Goal: Book appointment/travel/reservation

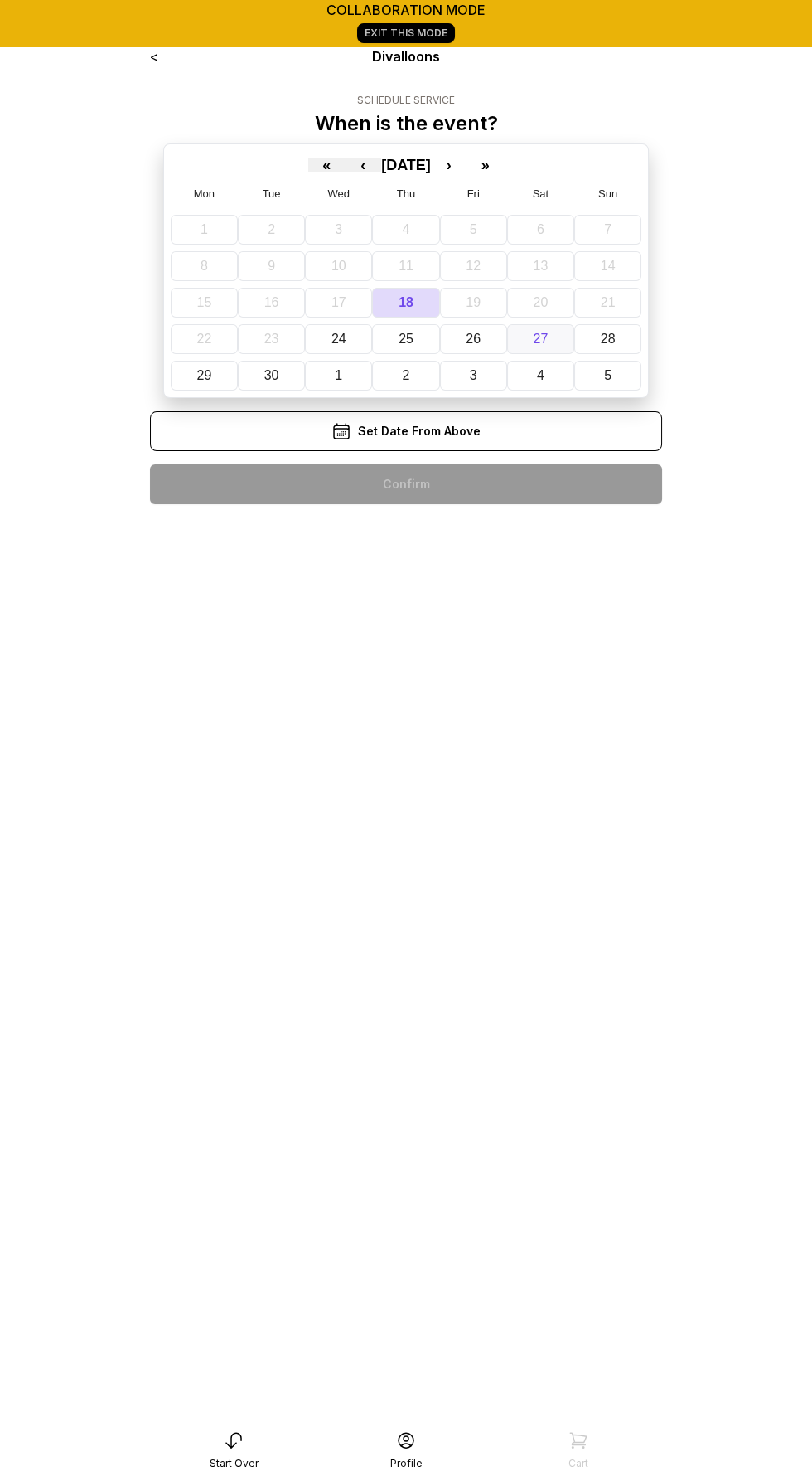
click at [538, 336] on abbr "27" at bounding box center [541, 338] width 15 height 14
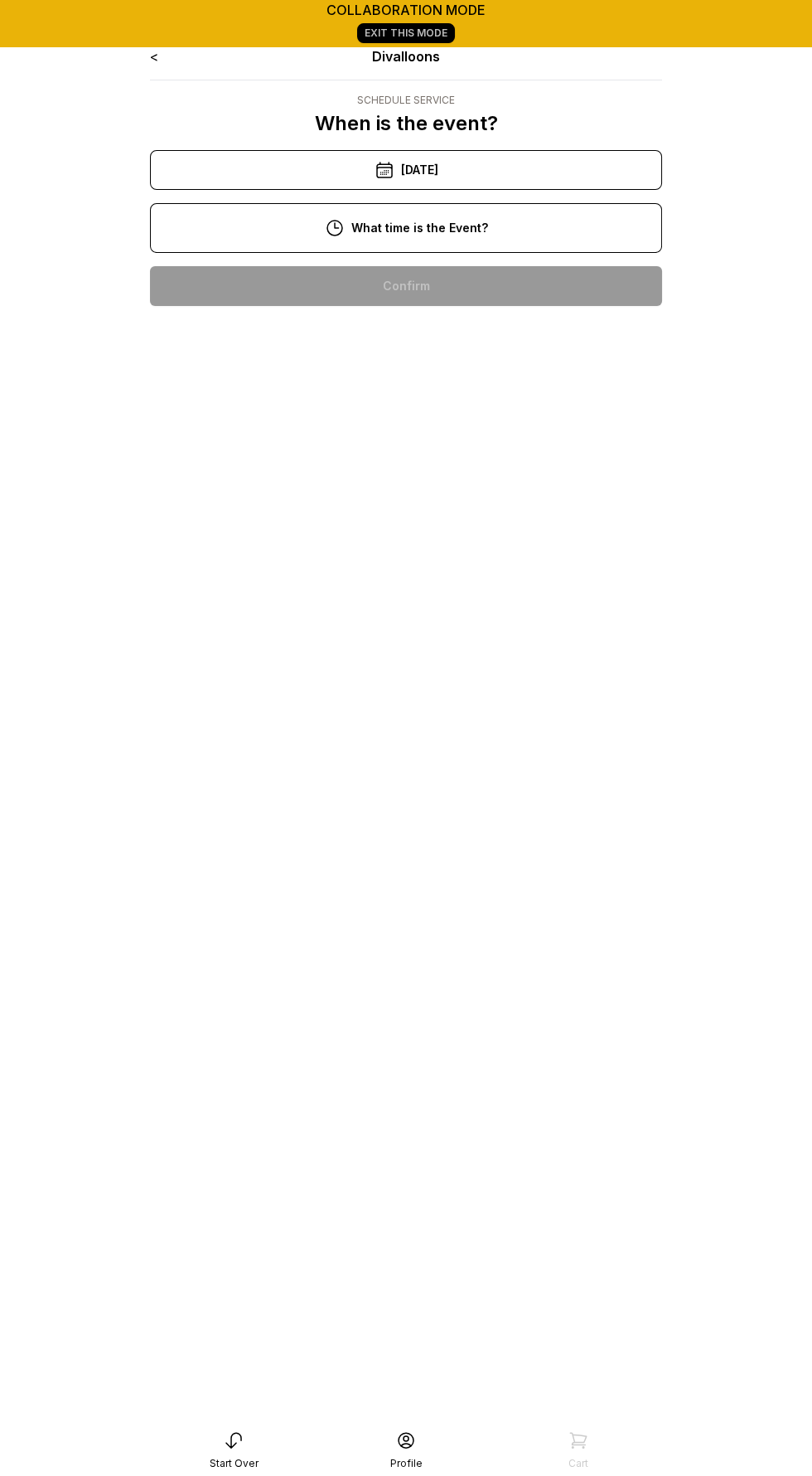
click at [311, 400] on div "2:00 pm" at bounding box center [406, 392] width 486 height 40
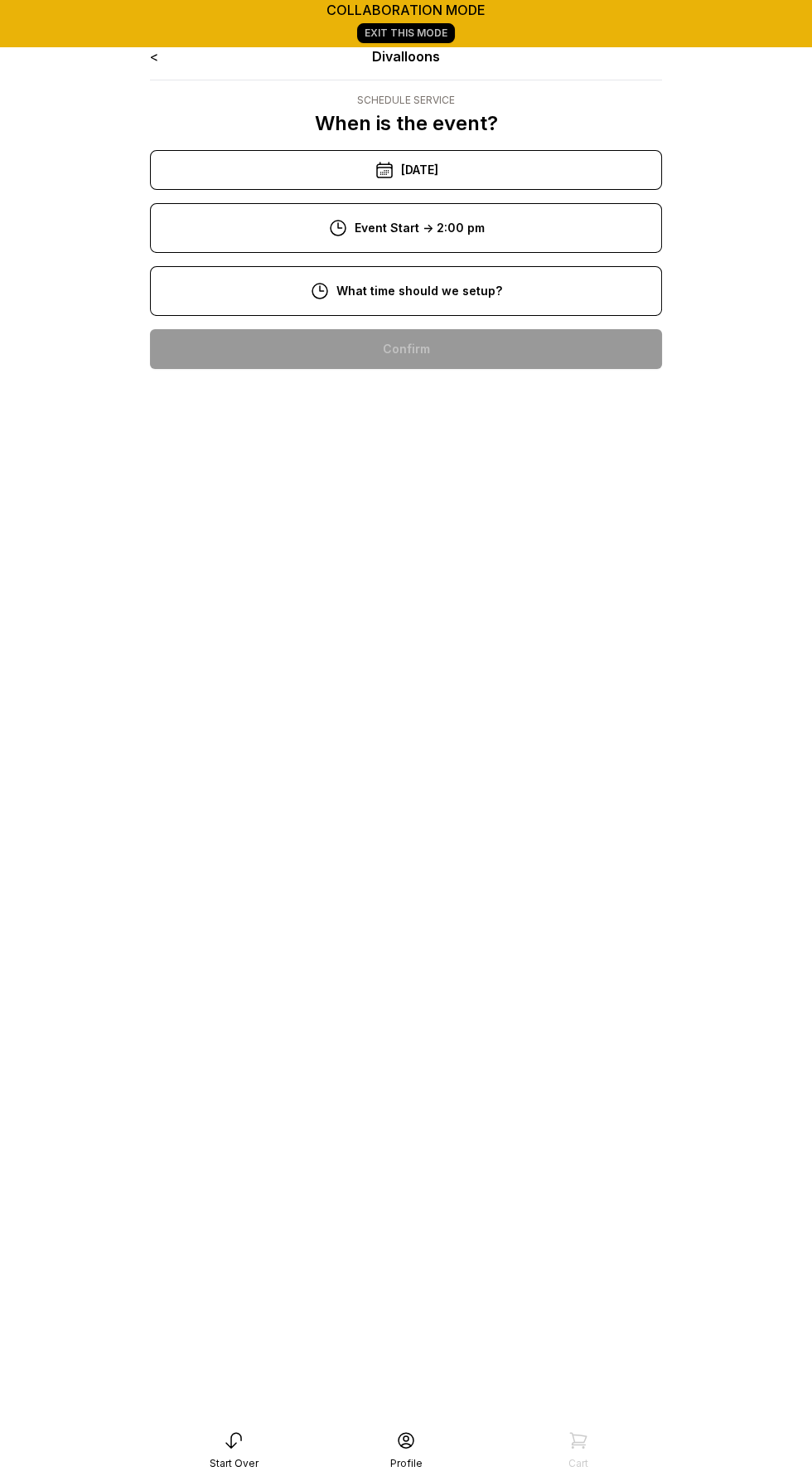
click at [323, 357] on div "10:00 am" at bounding box center [406, 349] width 486 height 40
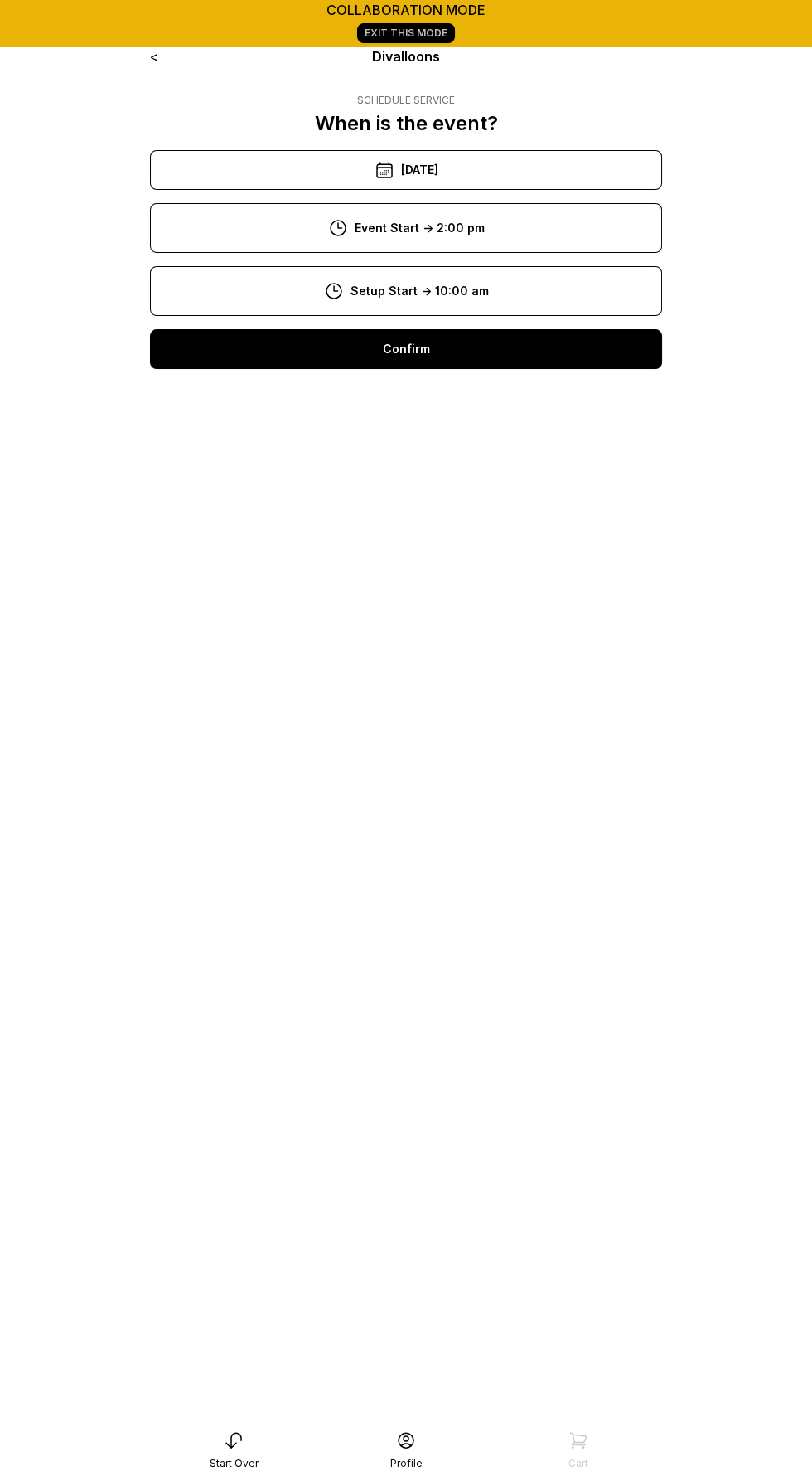
click at [332, 341] on div "Confirm" at bounding box center [405, 349] width 512 height 40
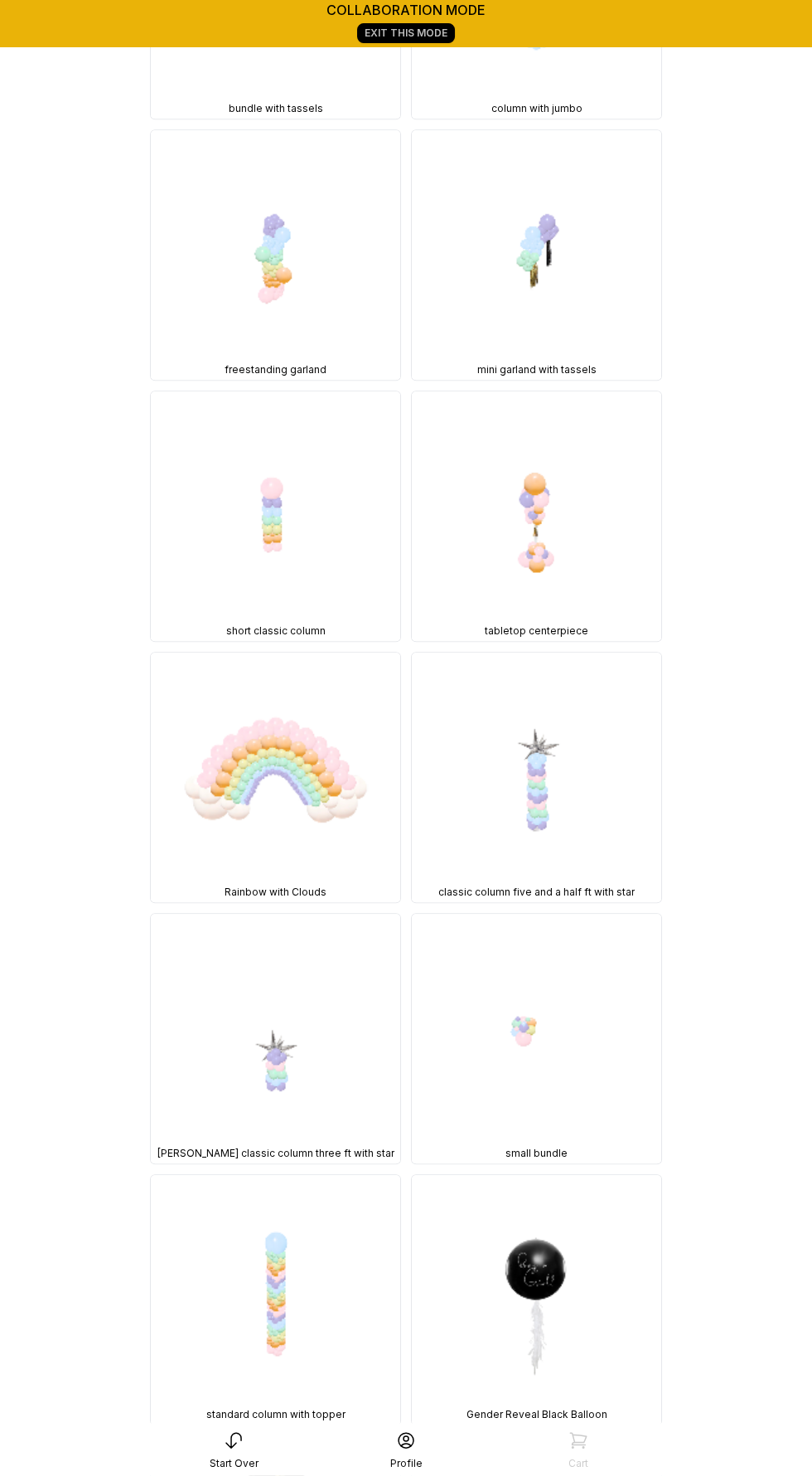
scroll to position [10954, 0]
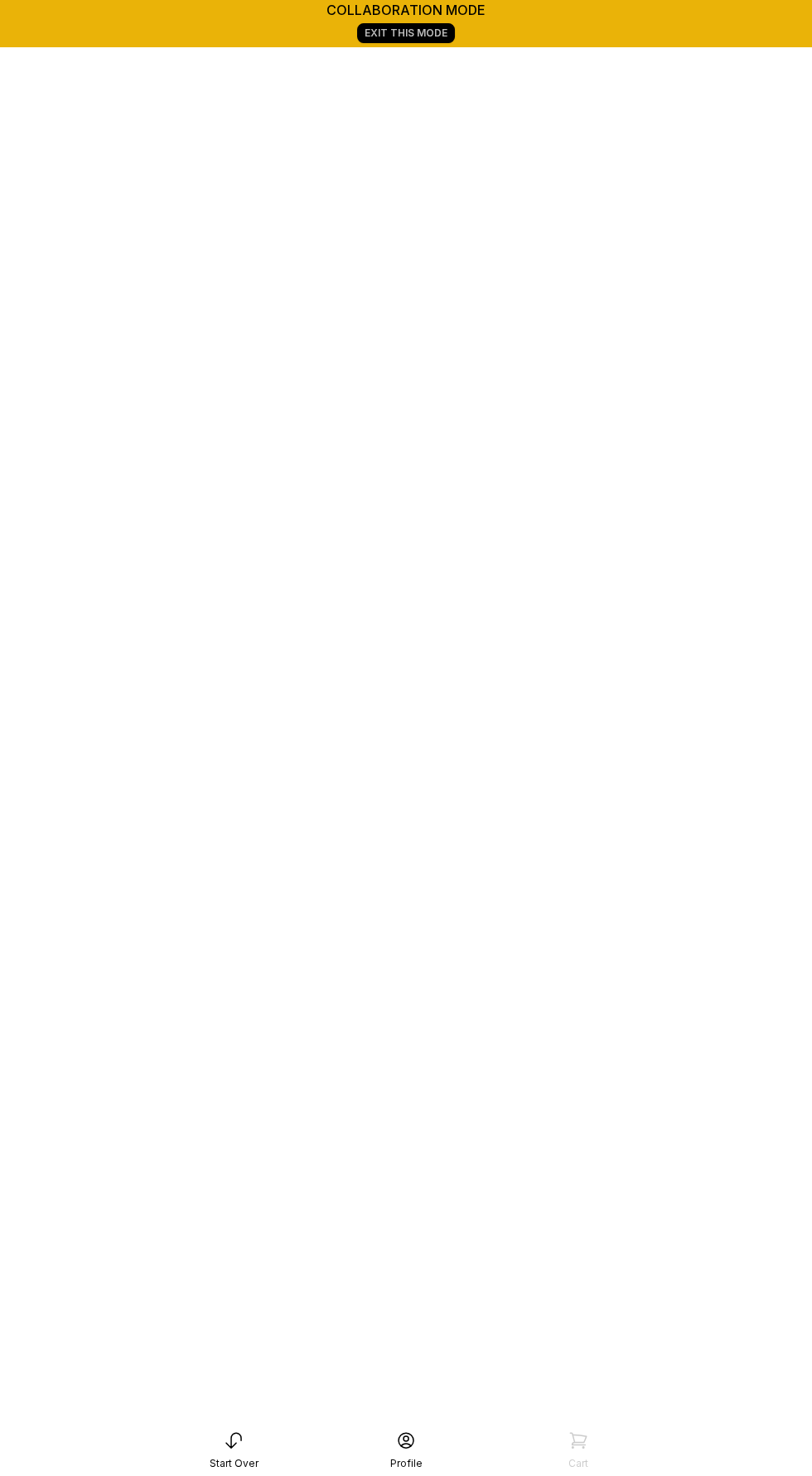
scroll to position [345, 0]
click at [226, 1442] on icon at bounding box center [234, 1441] width 20 height 20
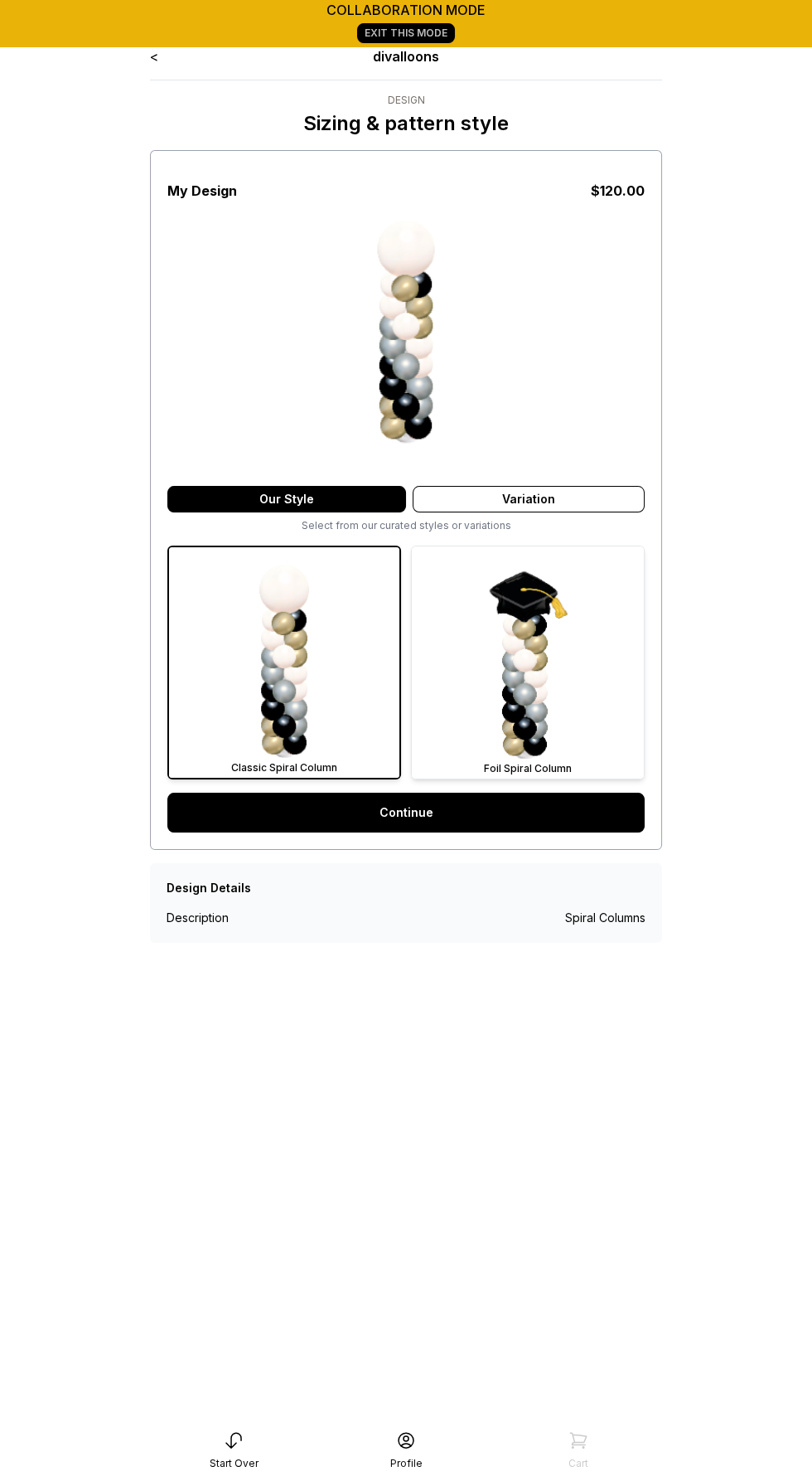
click at [535, 714] on img at bounding box center [528, 663] width 232 height 232
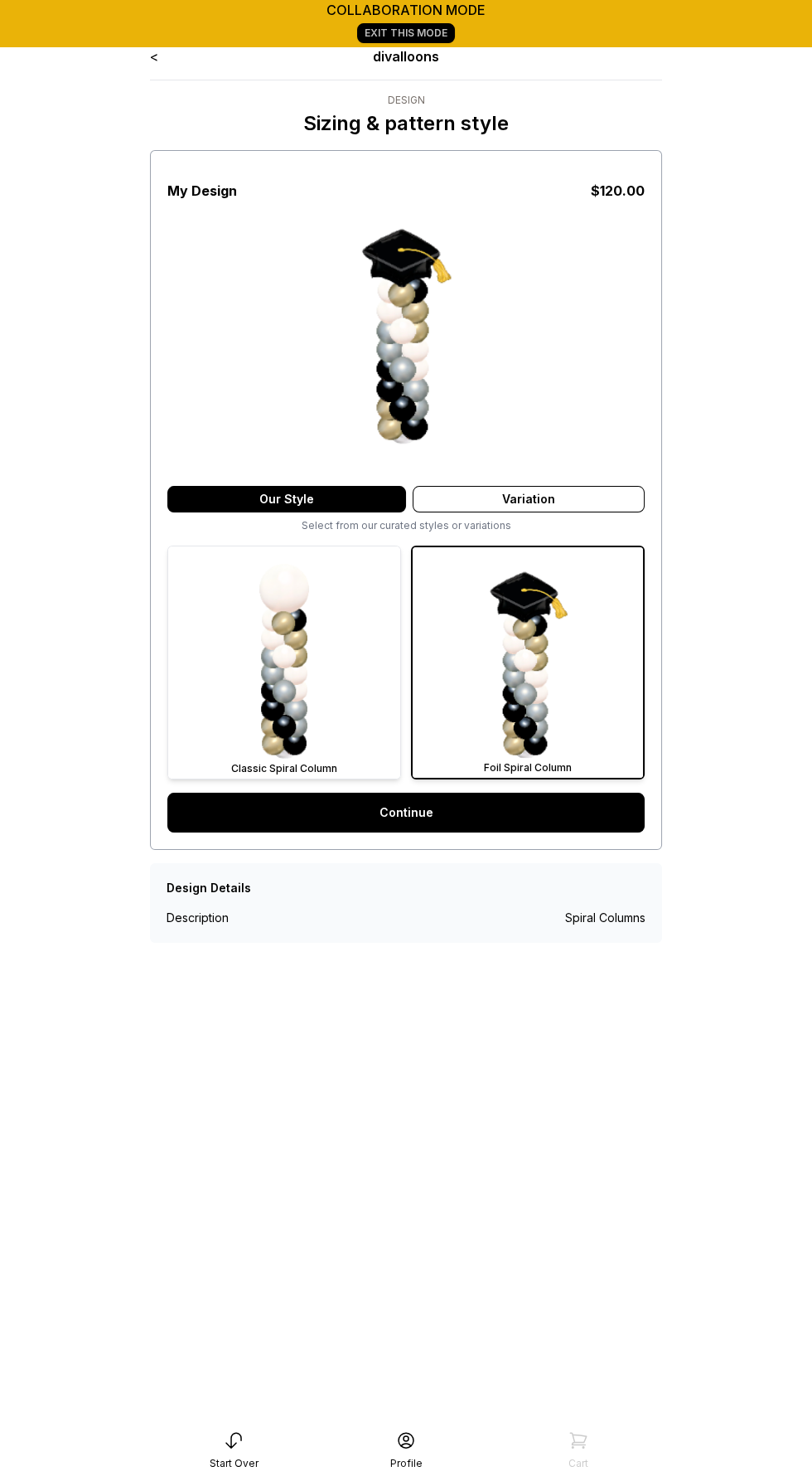
click at [314, 748] on img at bounding box center [284, 663] width 232 height 232
